Goal: Obtain resource: Download file/media

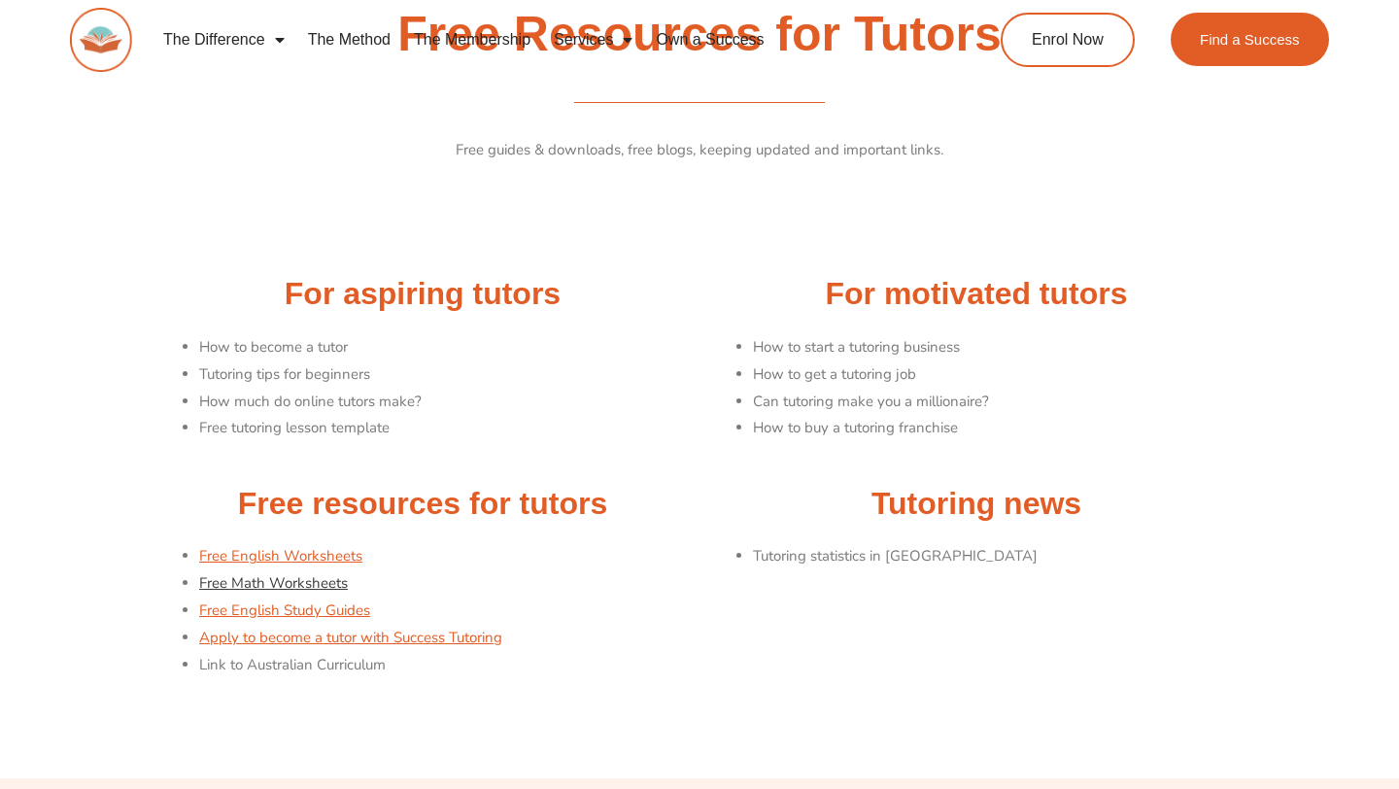
click at [290, 592] on link "Free Math Worksheets" at bounding box center [273, 582] width 149 height 19
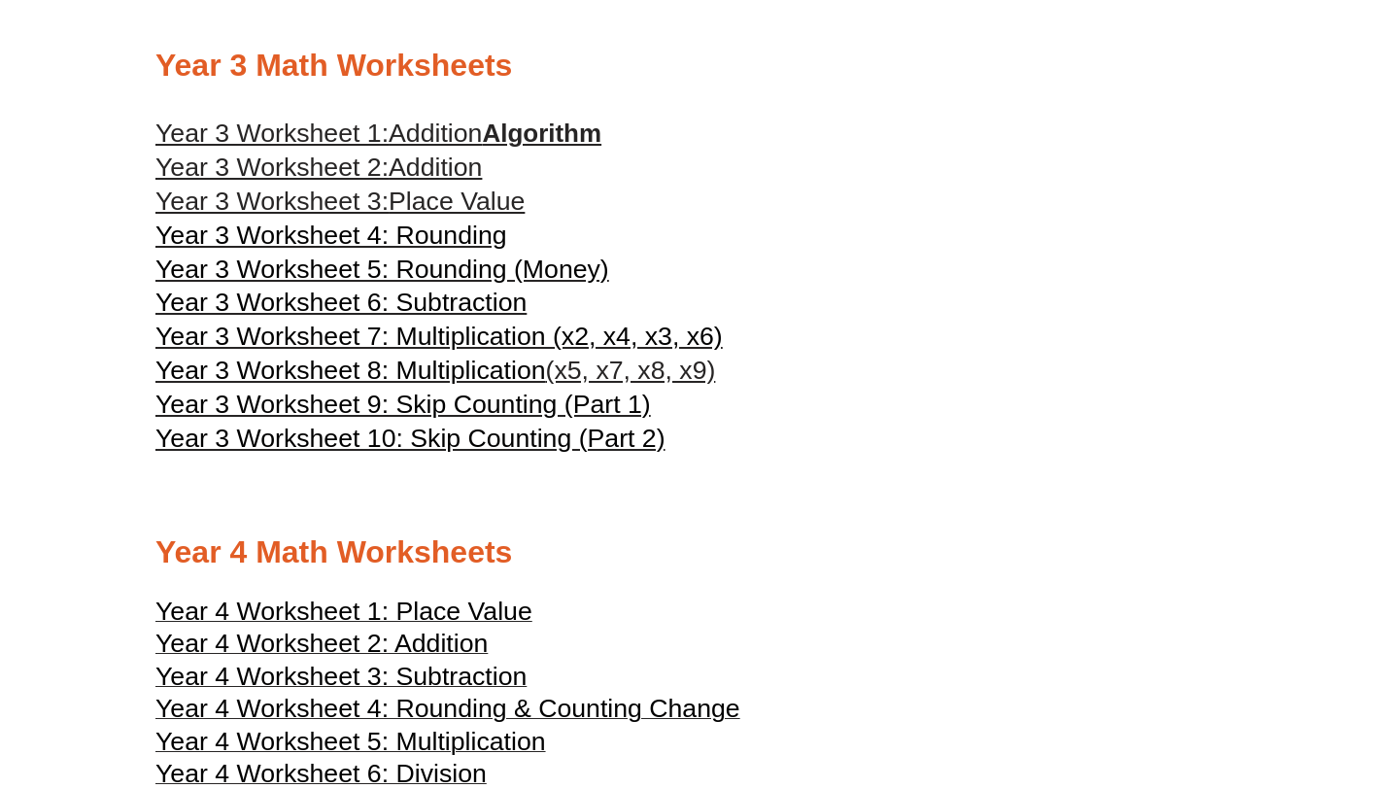
scroll to position [2299, 0]
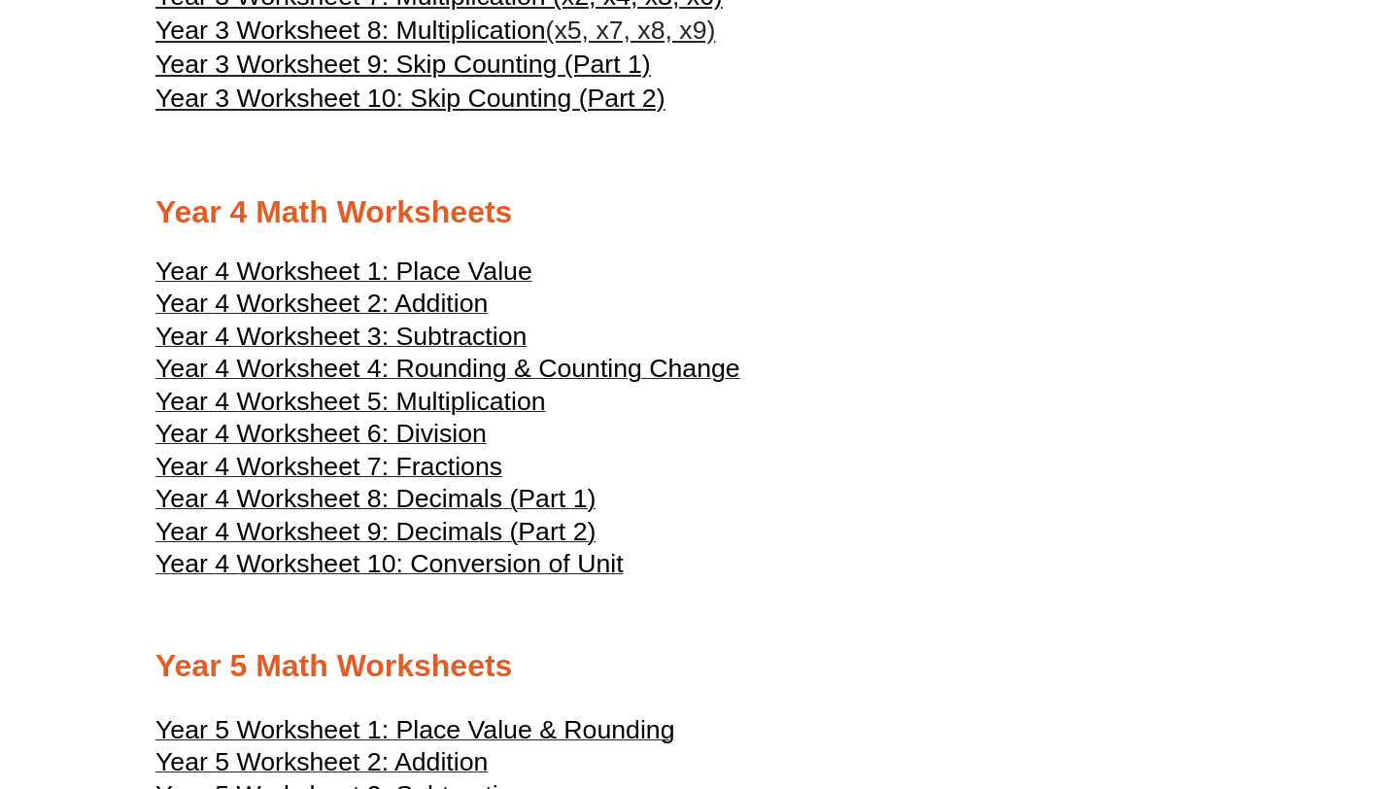
click at [524, 409] on span "Year 4 Worksheet 5: Multiplication" at bounding box center [350, 401] width 391 height 29
click at [583, 383] on span "Year 4 Worksheet 4: Rounding & Counting Change" at bounding box center [447, 368] width 585 height 29
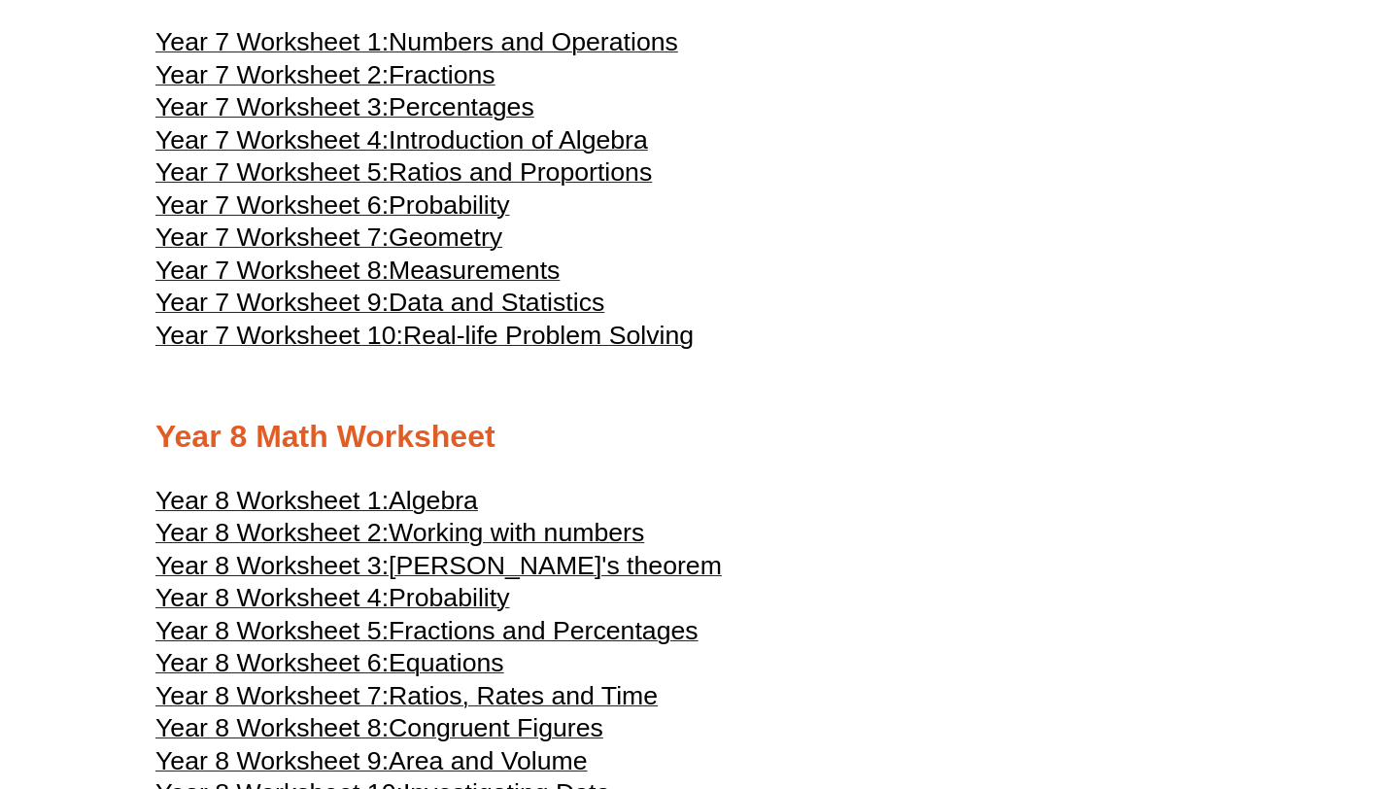
scroll to position [4761, 0]
